Goal: Check status: Check status

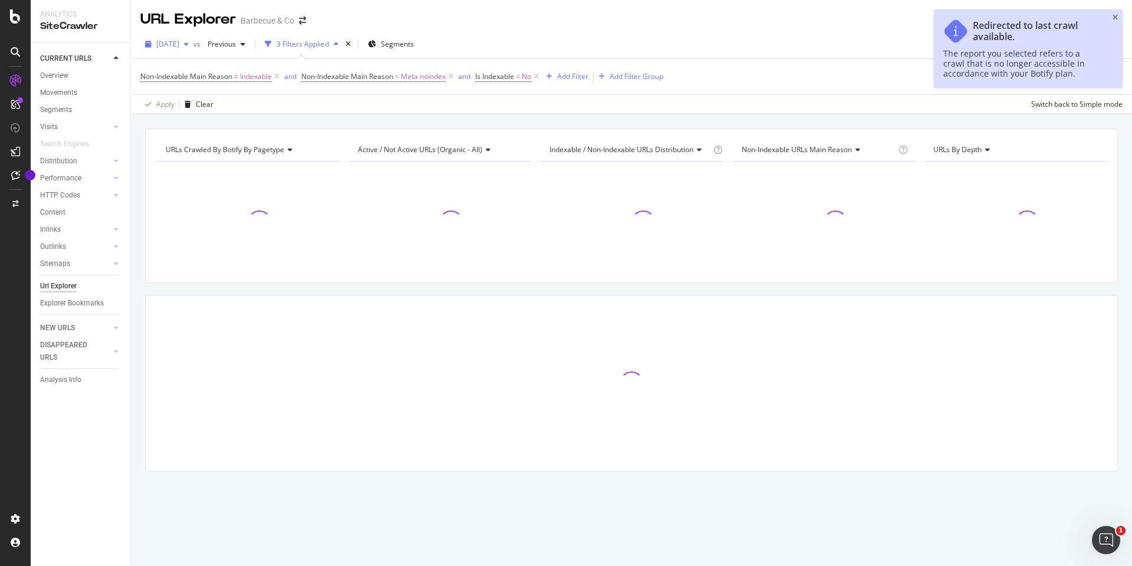
click at [179, 44] on span "[DATE]" at bounding box center [167, 44] width 23 height 10
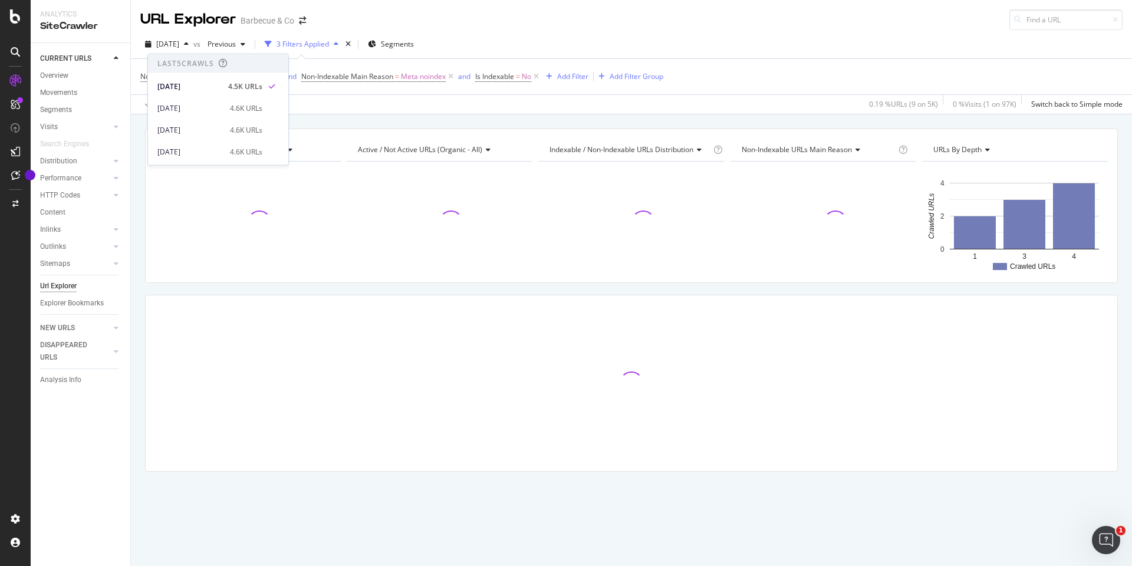
click at [362, 124] on div "URLs Crawled By Botify By pagetype Chart (by Value) Table Expand Export as CSV …" at bounding box center [631, 128] width 1001 height 28
